Goal: Information Seeking & Learning: Learn about a topic

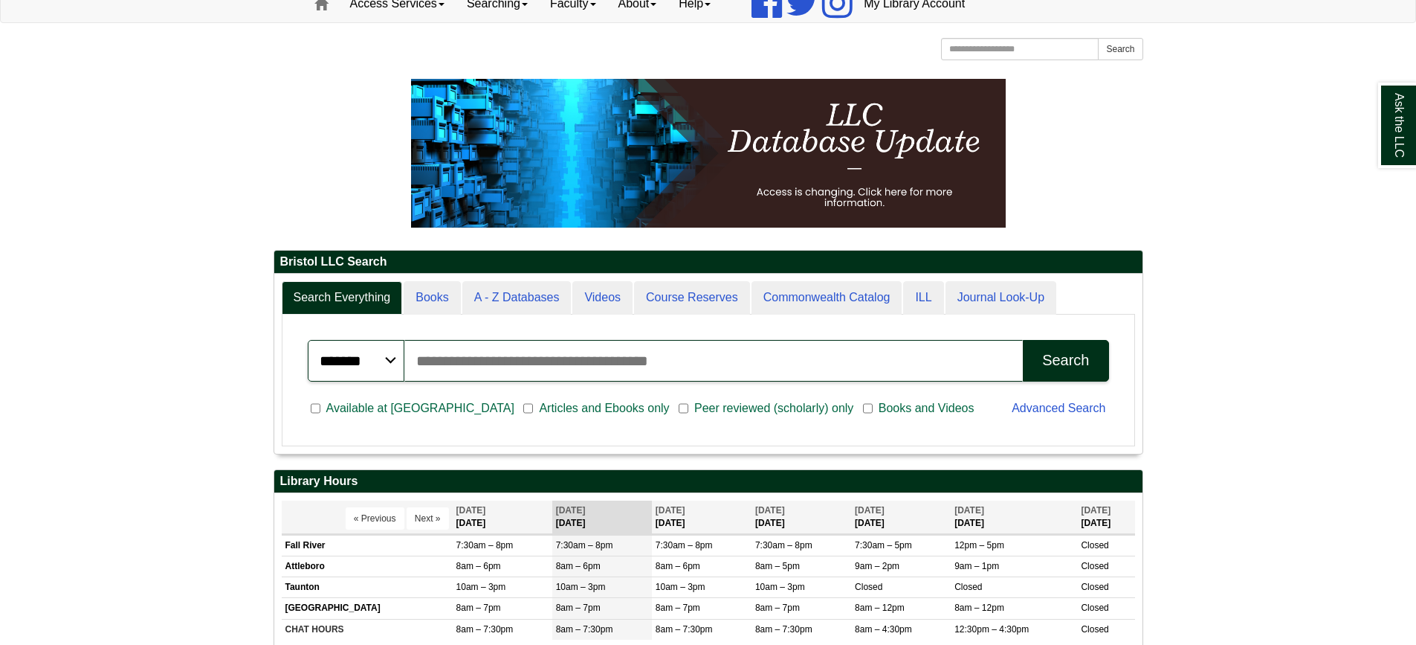
scroll to position [446, 0]
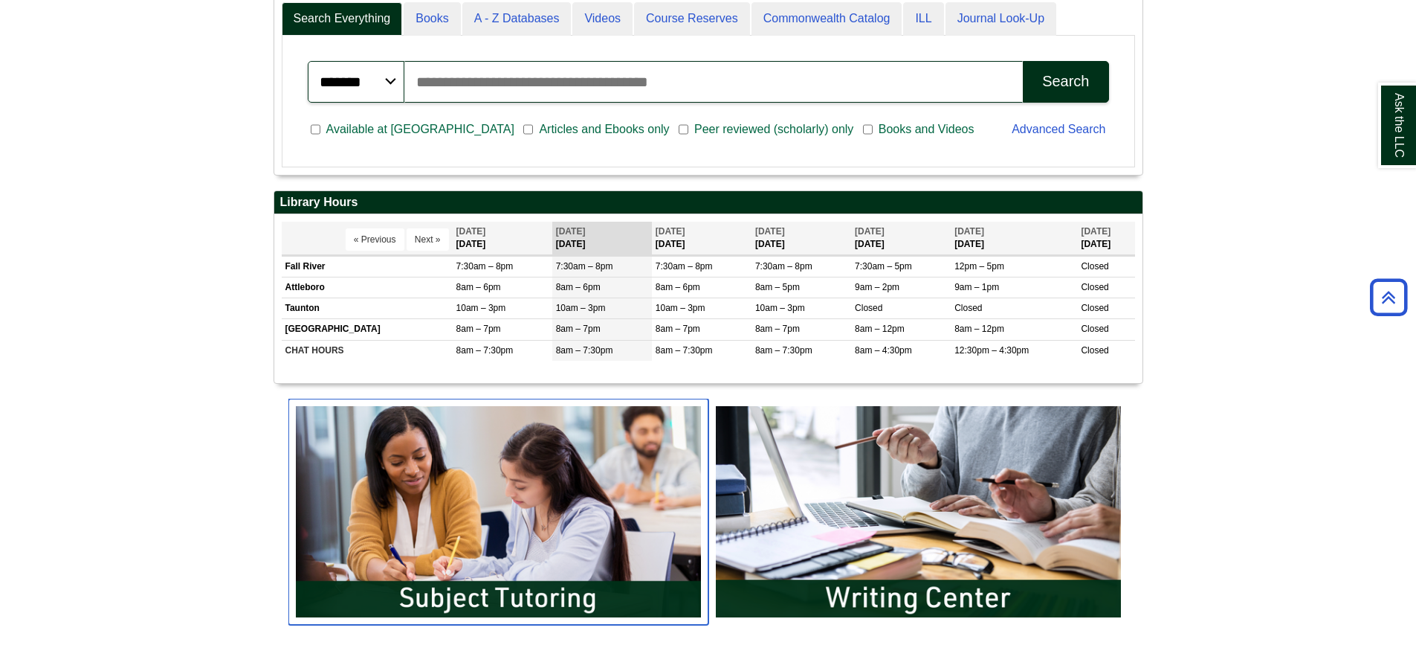
click at [500, 538] on img "slideshow" at bounding box center [498, 511] width 420 height 226
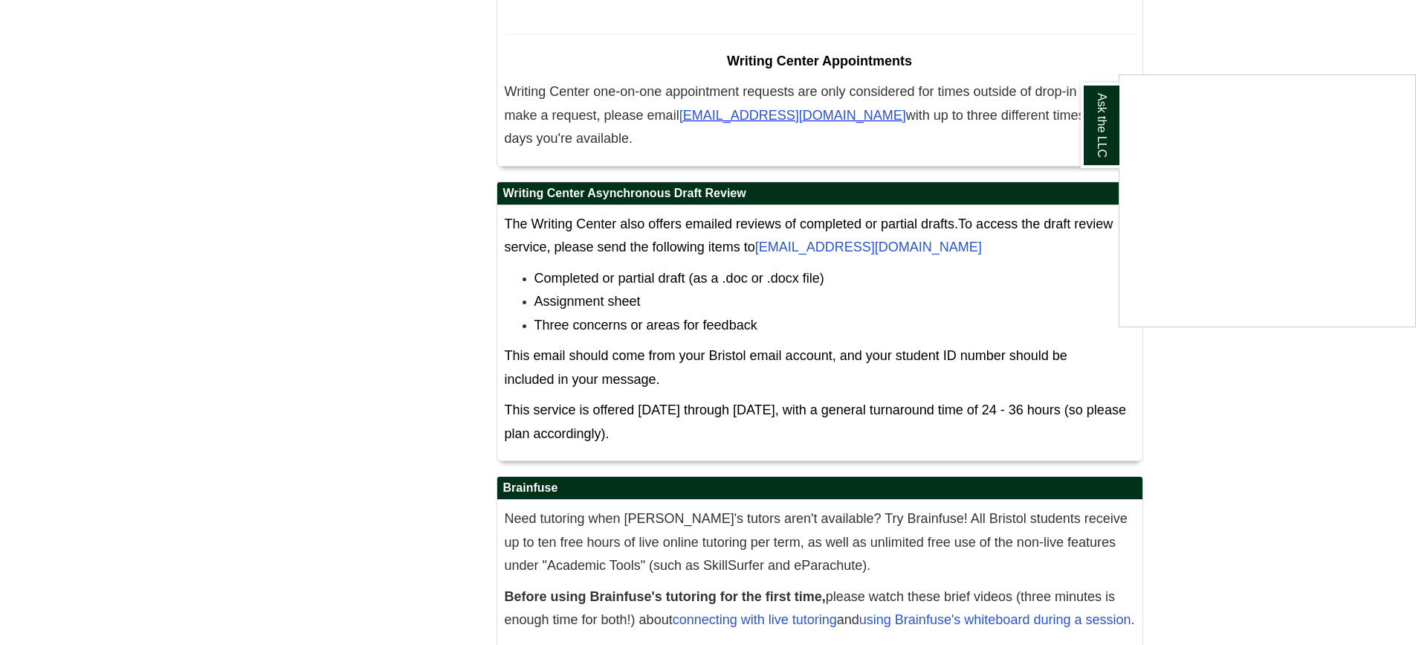
scroll to position [8996, 0]
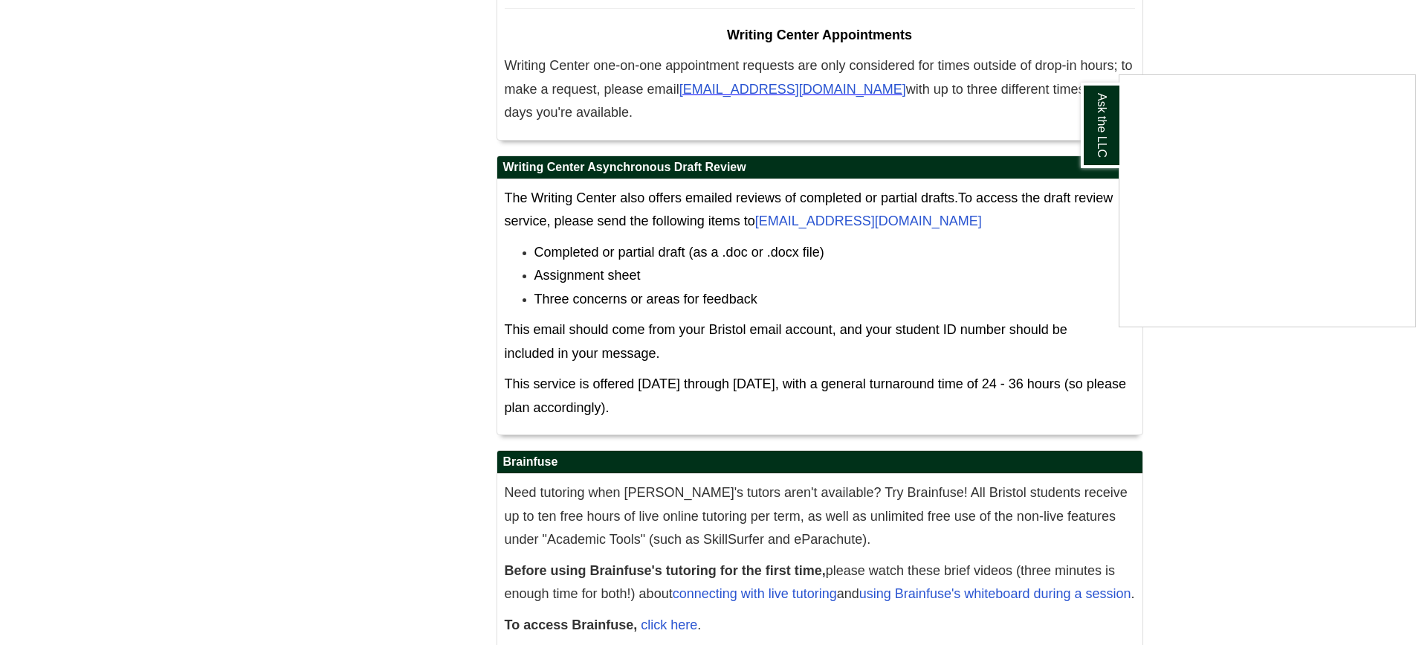
click at [716, 511] on div "Ask the LLC" at bounding box center [708, 322] width 1416 height 645
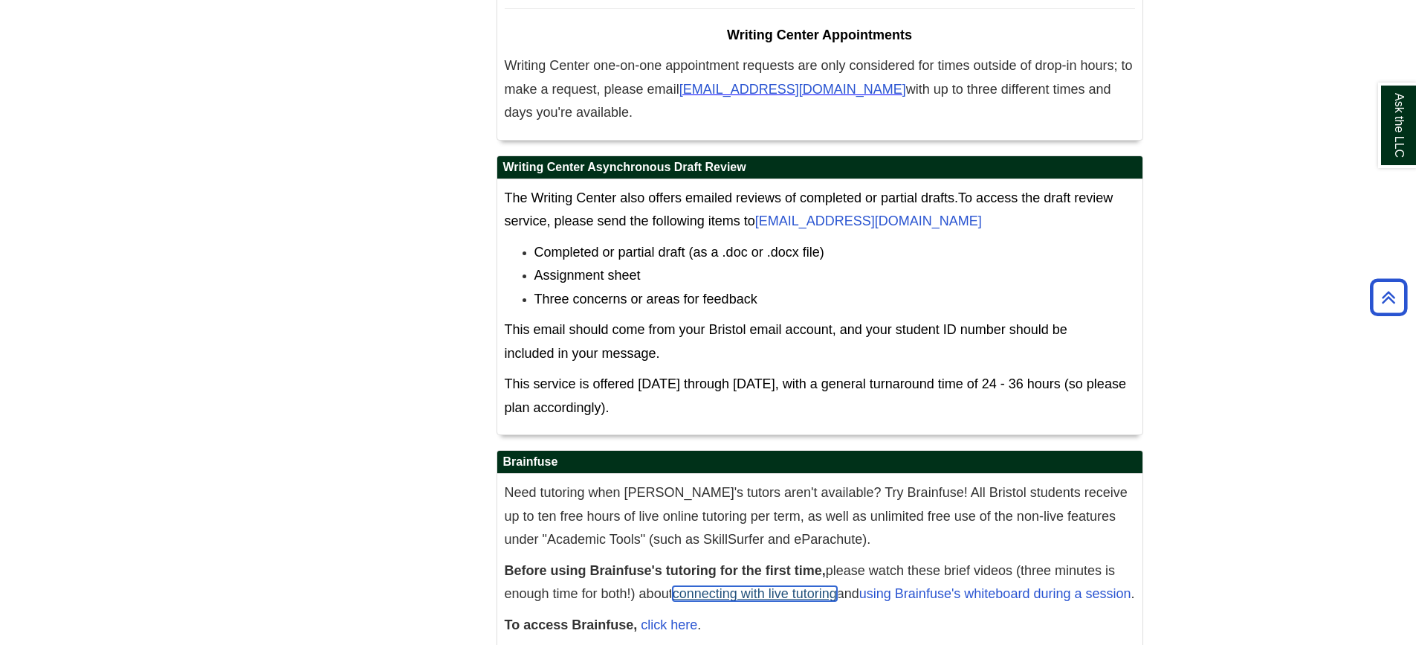
click at [716, 586] on link "connecting with live tutoring" at bounding box center [755, 593] width 164 height 15
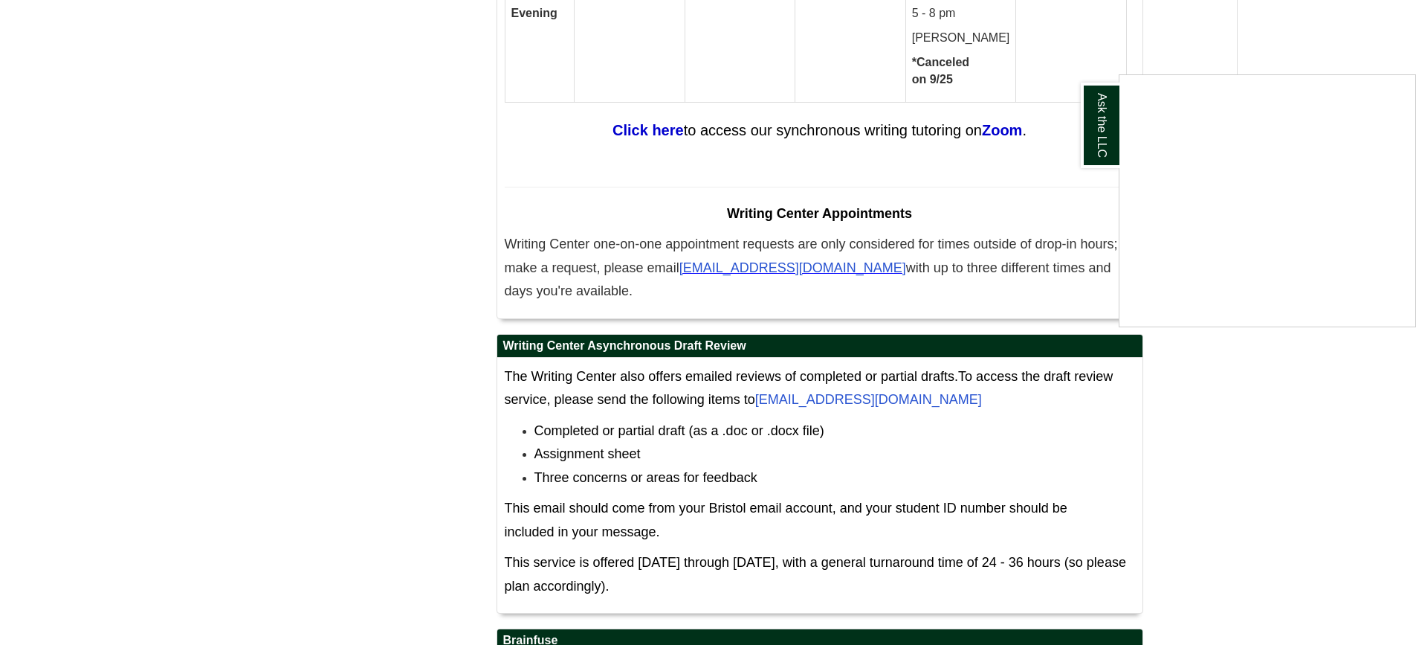
scroll to position [8698, 0]
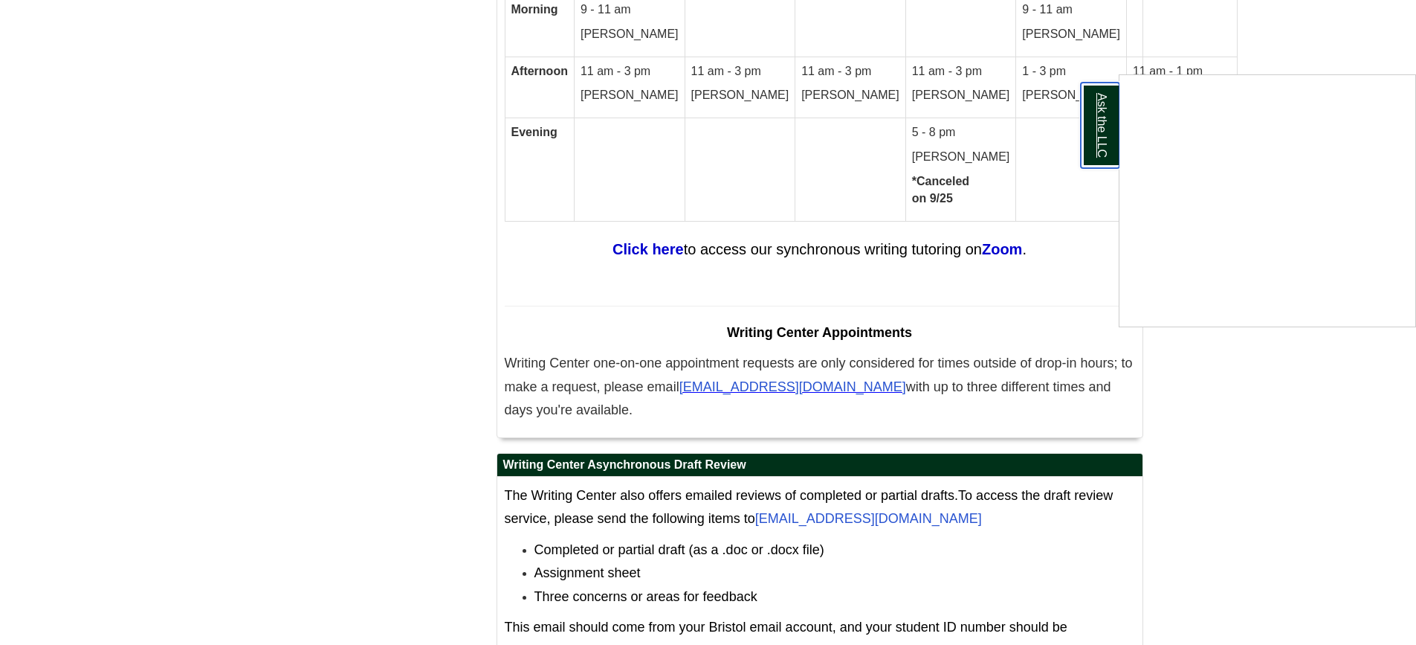
click at [1102, 120] on link "Ask the LLC" at bounding box center [1100, 125] width 39 height 85
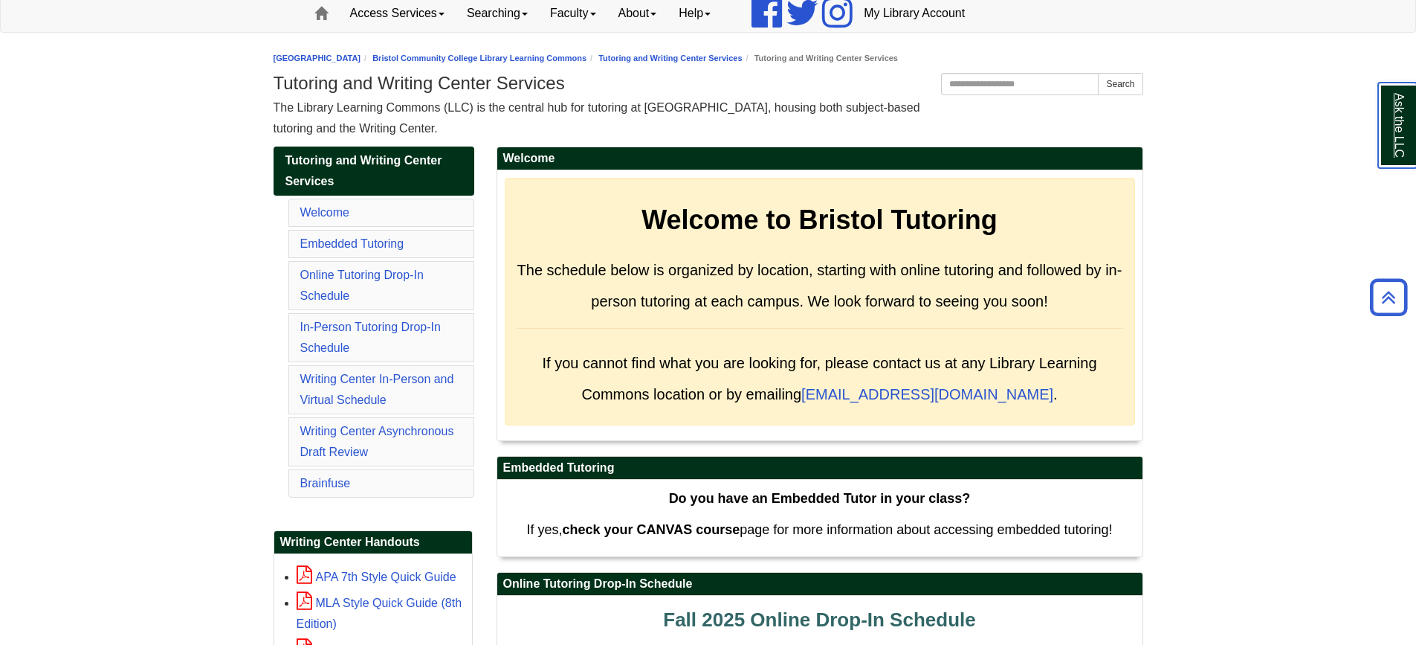
scroll to position [74, 0]
